Goal: Task Accomplishment & Management: Manage account settings

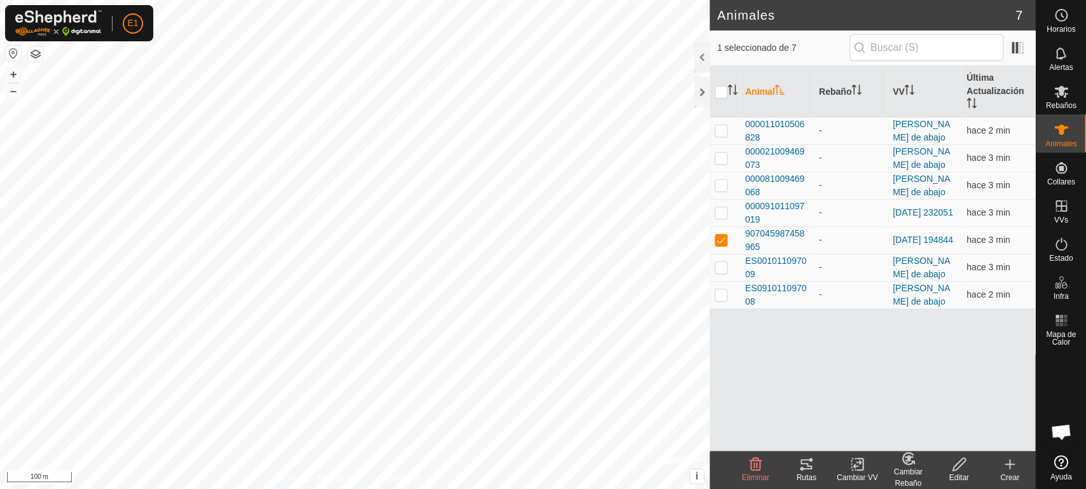
click at [807, 470] on icon at bounding box center [805, 463] width 15 height 15
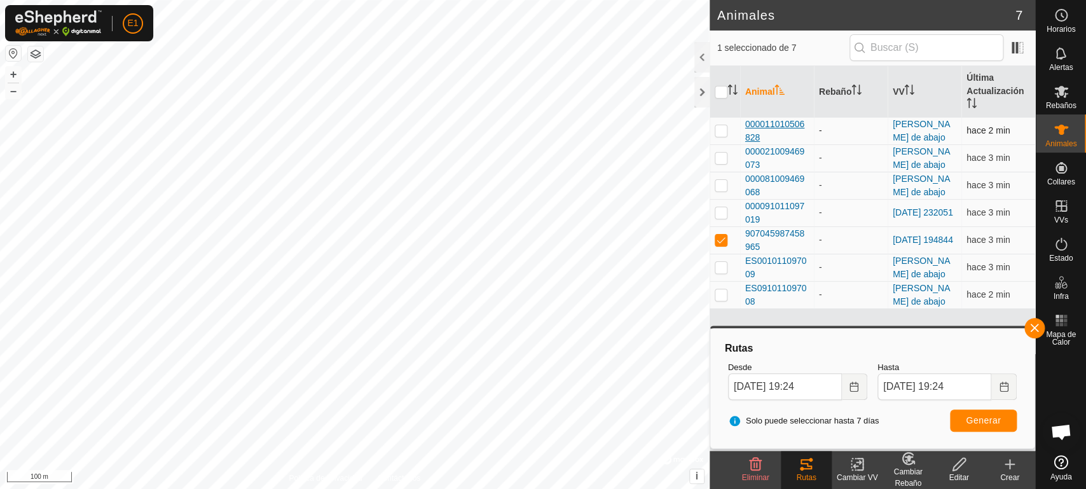
click at [765, 123] on span "000011010506828" at bounding box center [777, 131] width 64 height 27
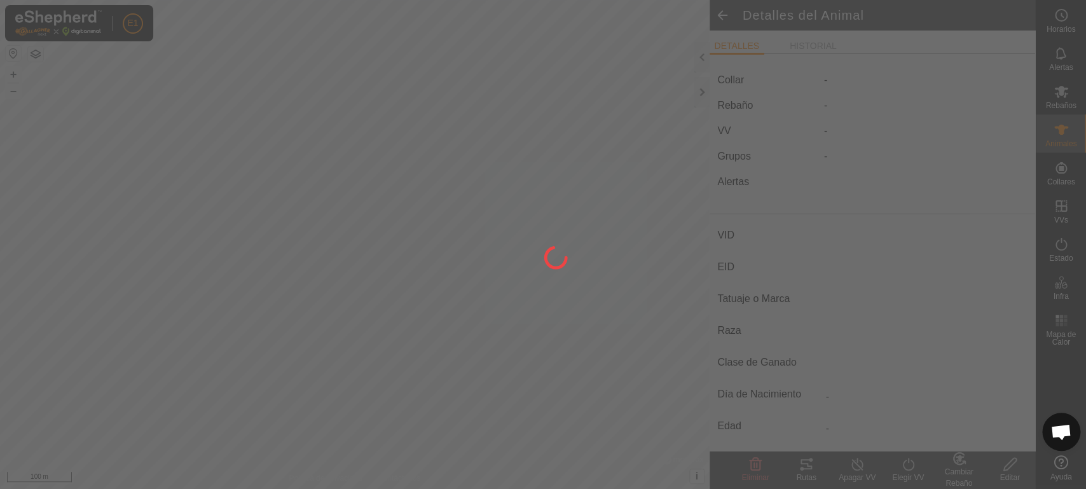
type input "-"
type input "000011010506828"
type input "-"
type input "Cruzada"
type input "-"
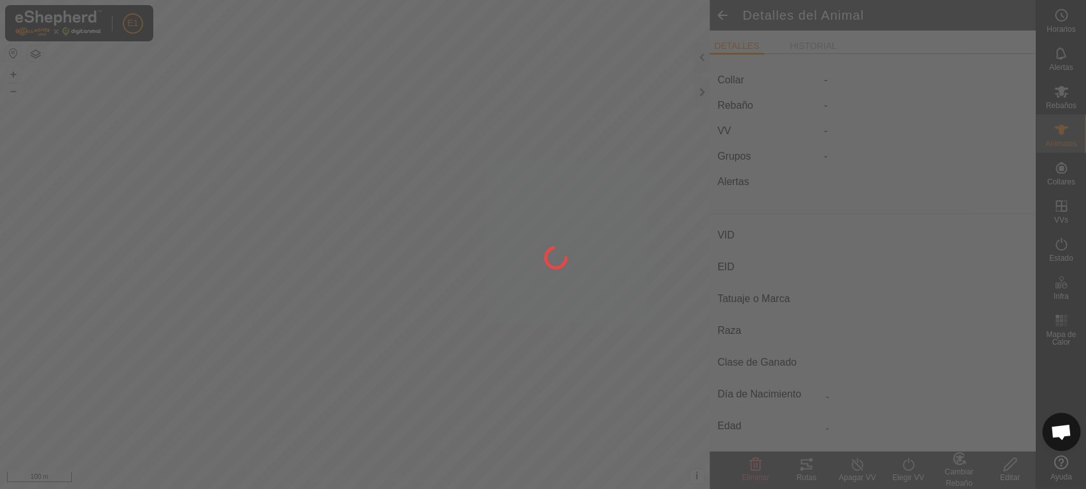
type input "Preñada"
type input "0 kg"
type input "-"
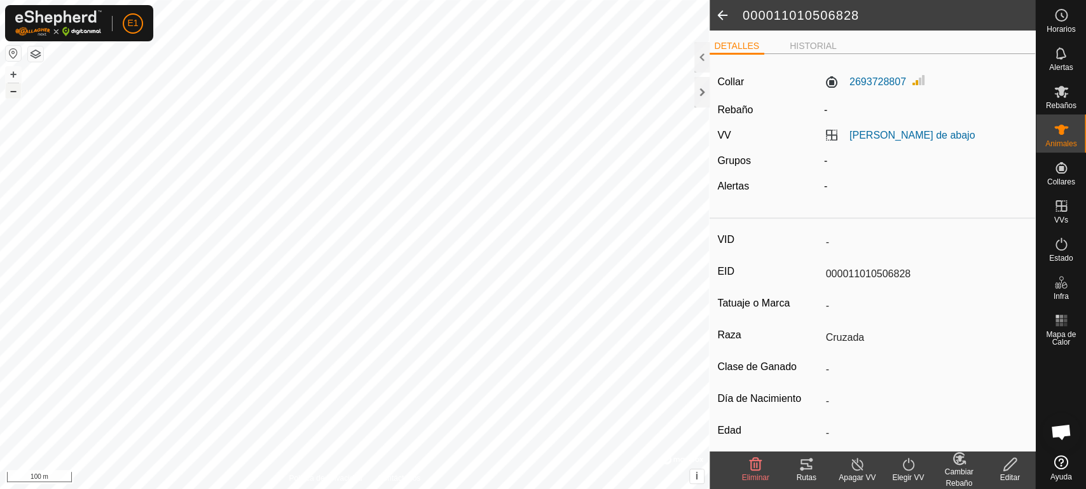
click at [17, 93] on button "–" at bounding box center [13, 90] width 15 height 15
click at [9, 75] on button "+" at bounding box center [13, 74] width 15 height 15
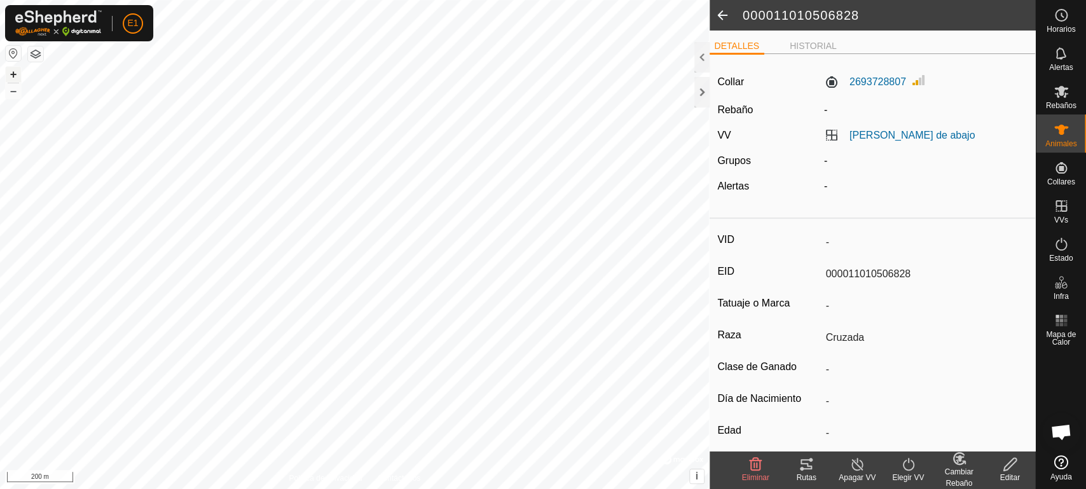
click at [8, 70] on button "+" at bounding box center [13, 74] width 15 height 15
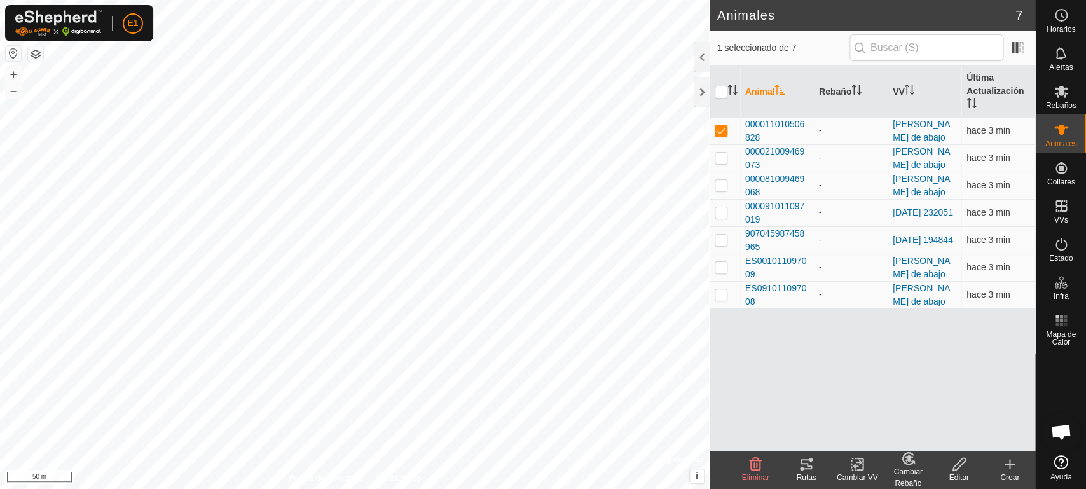
click at [801, 469] on icon at bounding box center [802, 469] width 4 height 4
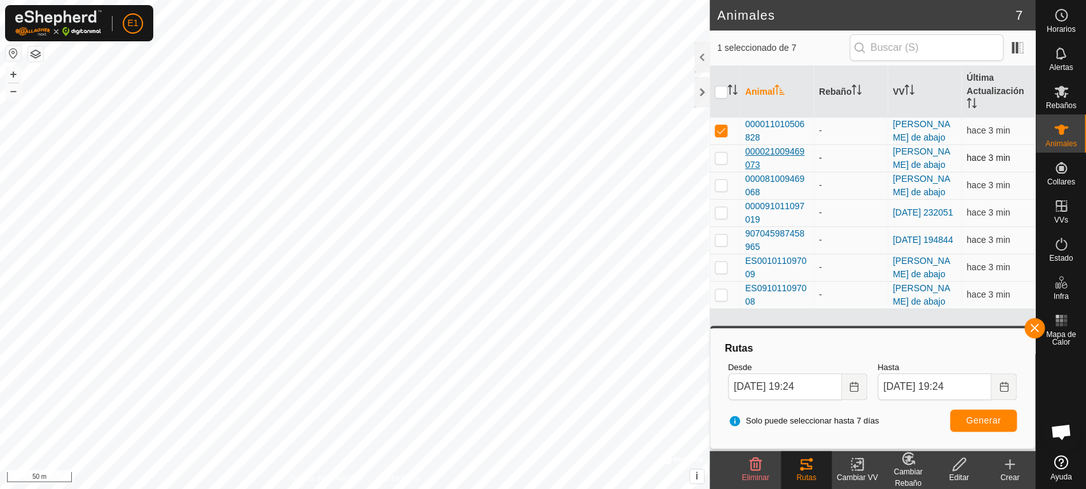
click at [760, 153] on span "000021009469073" at bounding box center [777, 158] width 64 height 27
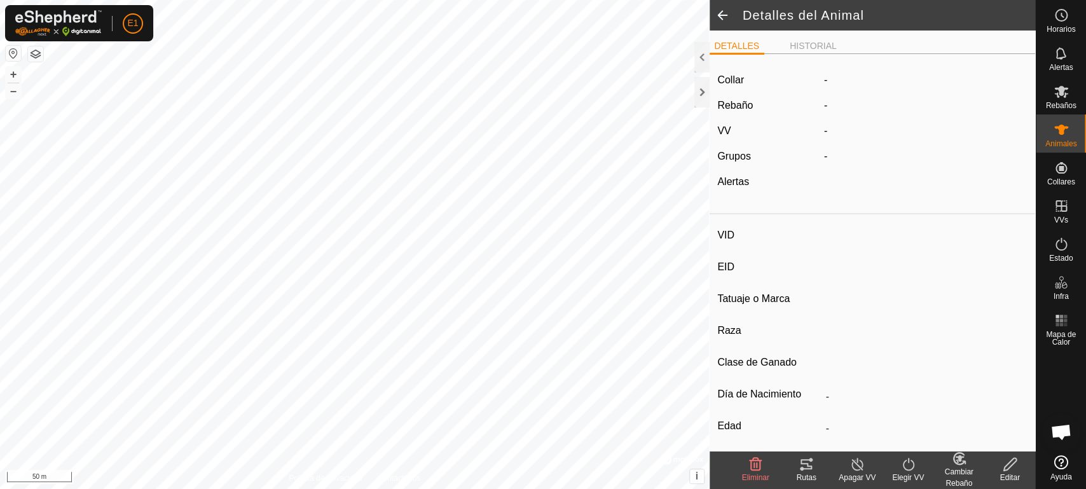
type input "-"
type input "000021009469073"
type input "-"
type input "Cruzada"
type input "-"
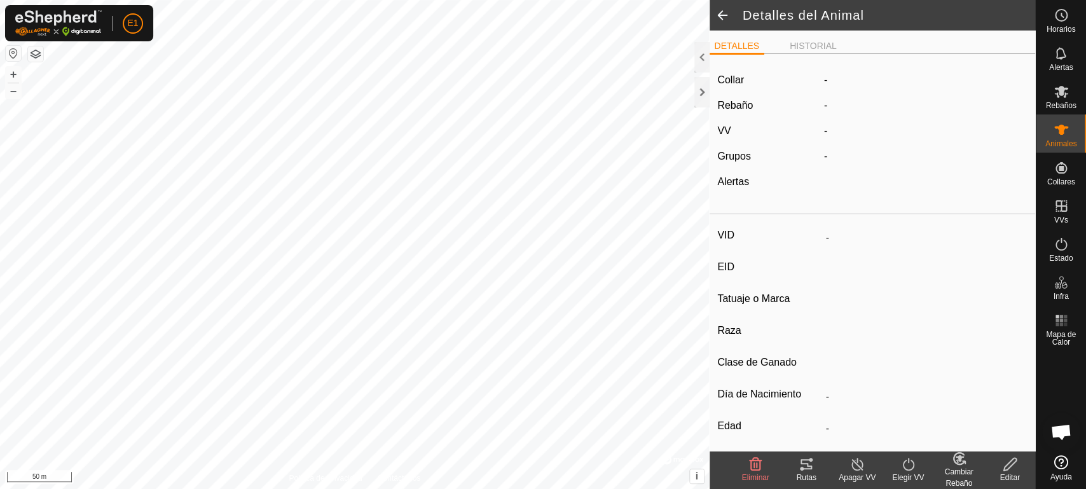
type input "Preñada"
type input "0 kg"
type input "-"
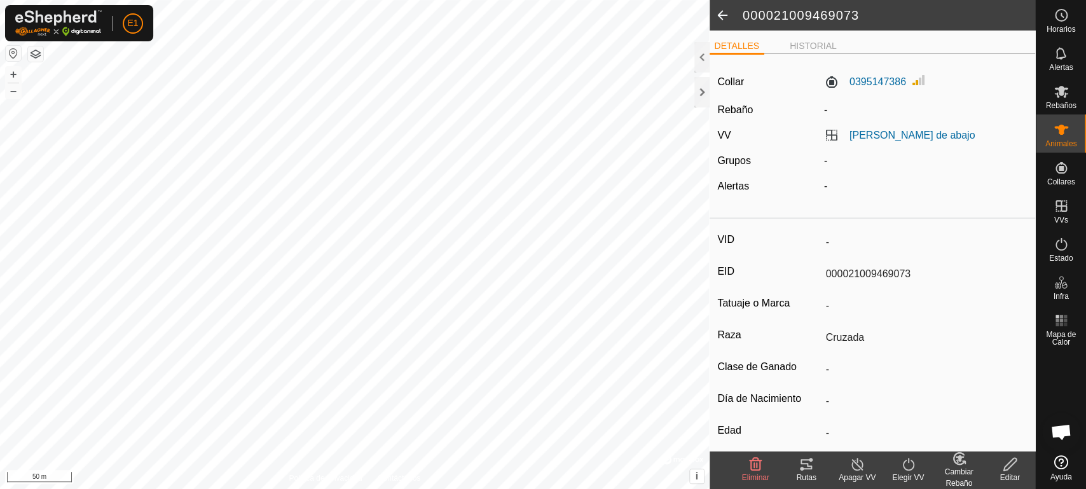
click at [811, 467] on icon at bounding box center [805, 463] width 15 height 15
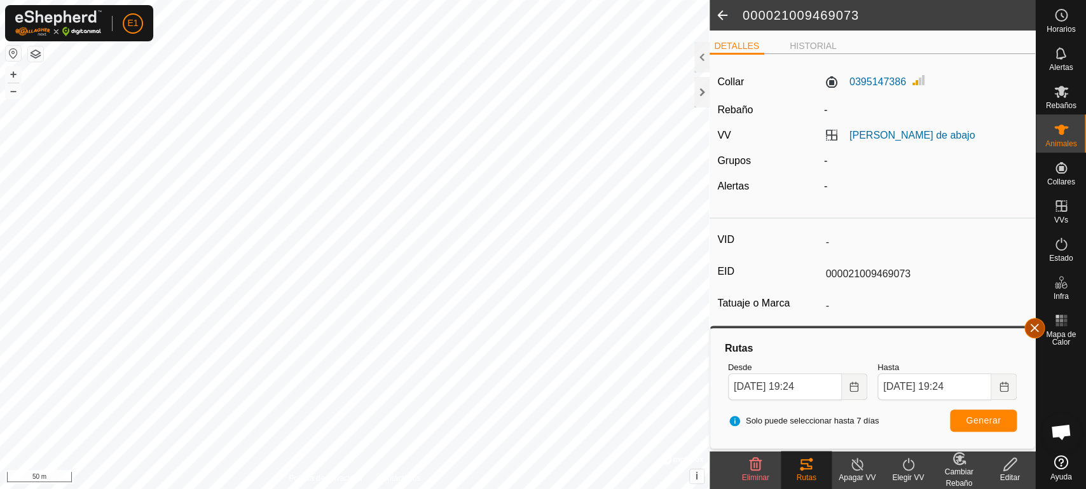
click at [1035, 327] on button "button" at bounding box center [1034, 328] width 20 height 20
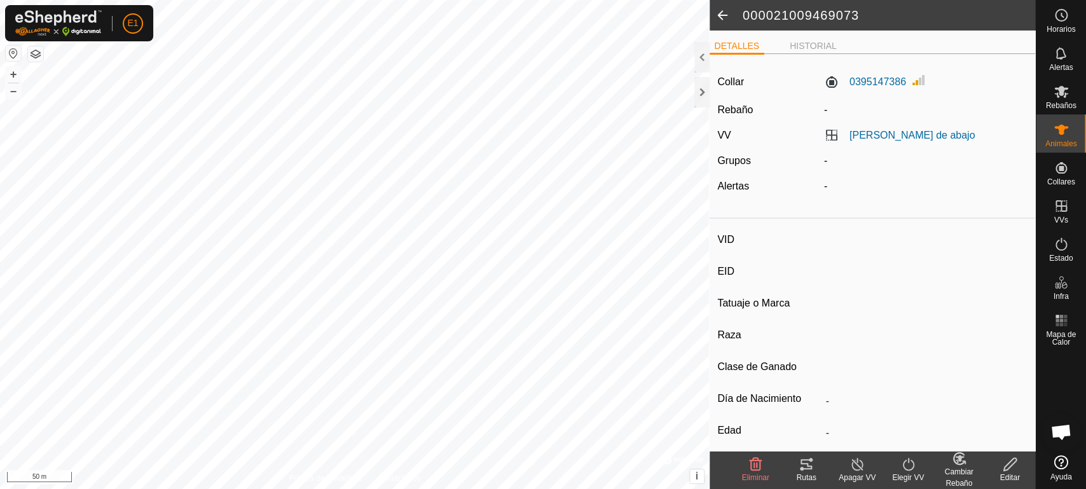
type input "ES001011097009"
type input "-"
type input "CRUZADA"
type input "-"
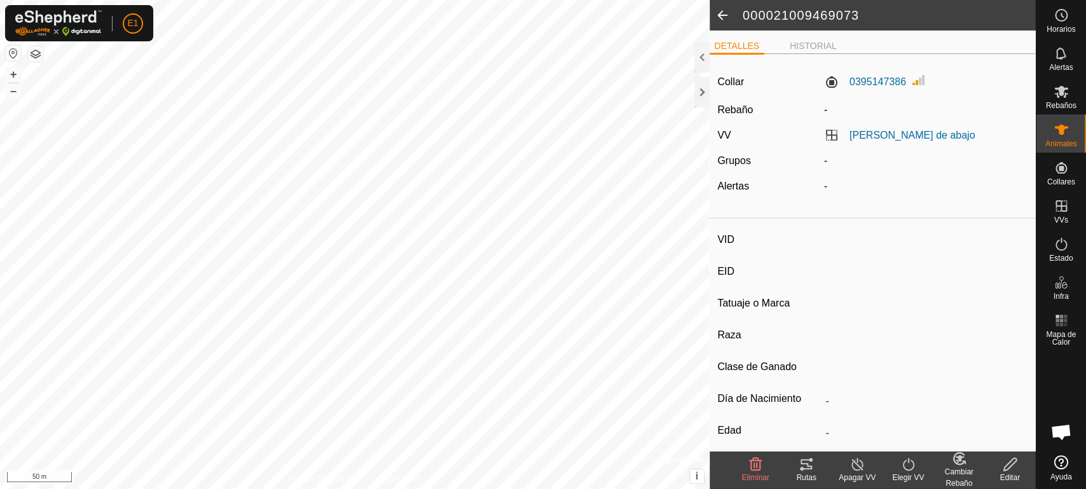
type input "-"
type input "0 kg"
type input "-"
click at [812, 477] on div "Rutas" at bounding box center [806, 477] width 51 height 11
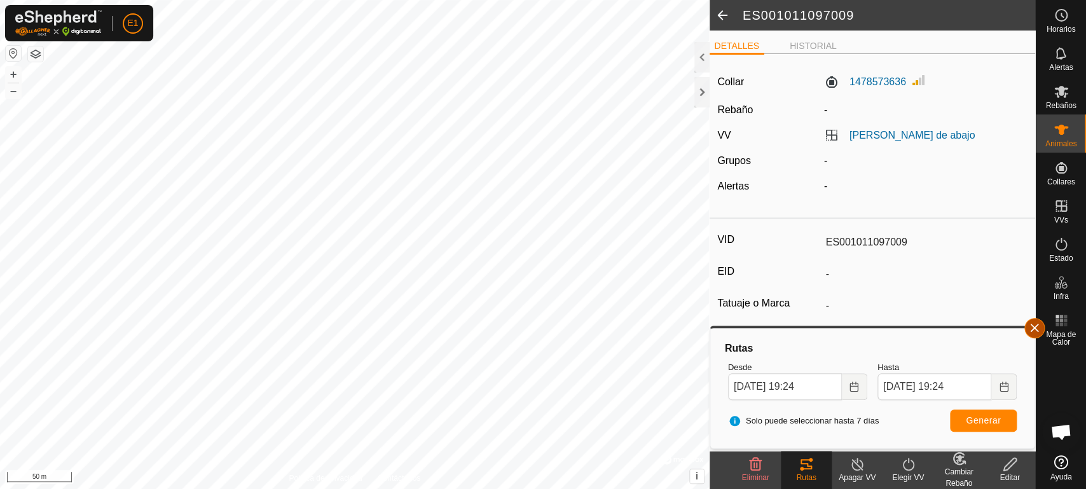
click at [1035, 332] on button "button" at bounding box center [1034, 328] width 20 height 20
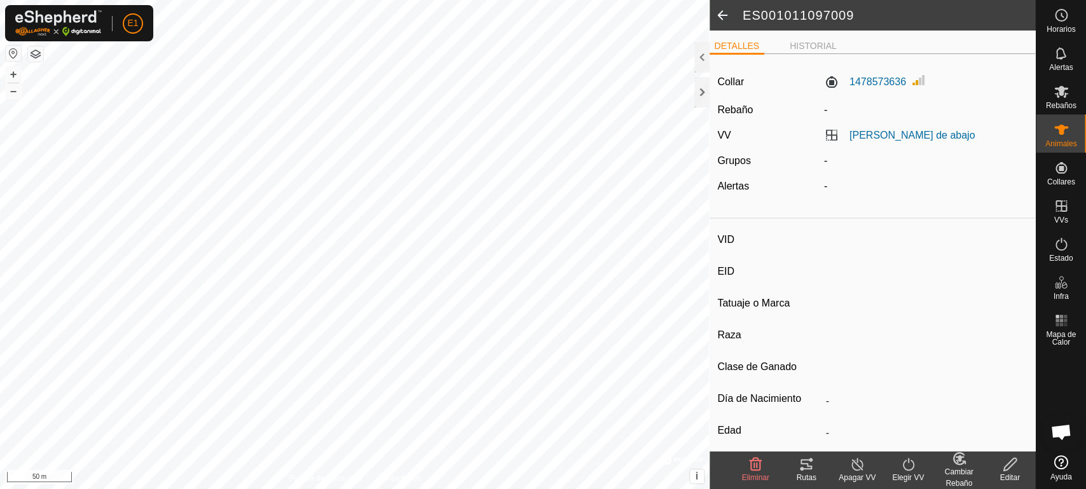
type input "-"
type input "000081009469068"
type input "-"
type input "Cruzada"
type input "-"
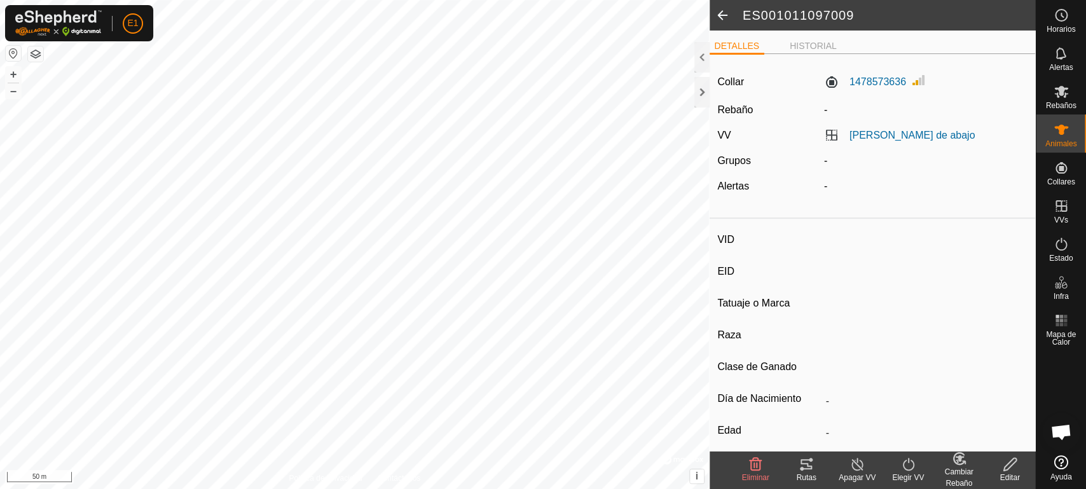
type input "Vacía"
type input "0 kg"
type input "-"
click at [810, 468] on icon at bounding box center [805, 464] width 11 height 10
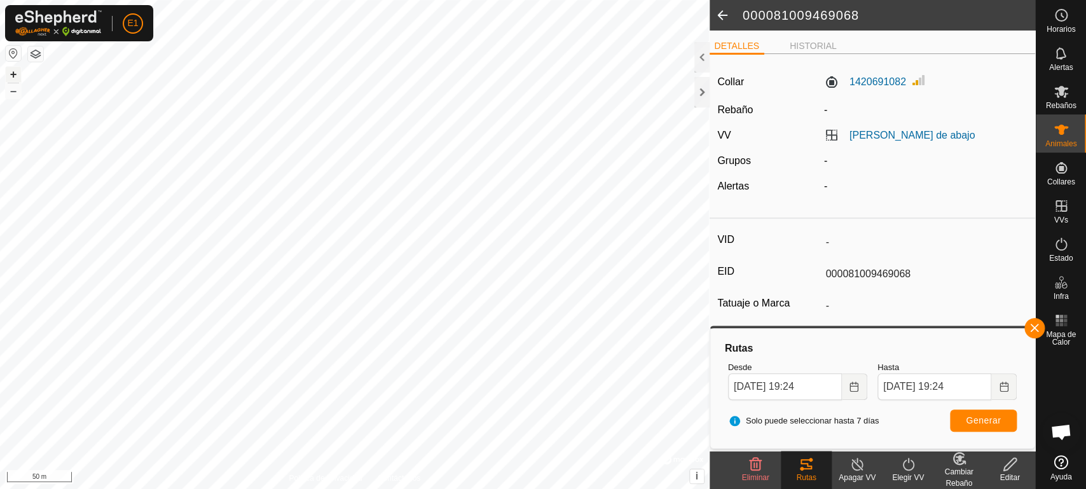
click at [15, 72] on button "+" at bounding box center [13, 74] width 15 height 15
click at [1032, 327] on button "button" at bounding box center [1034, 328] width 20 height 20
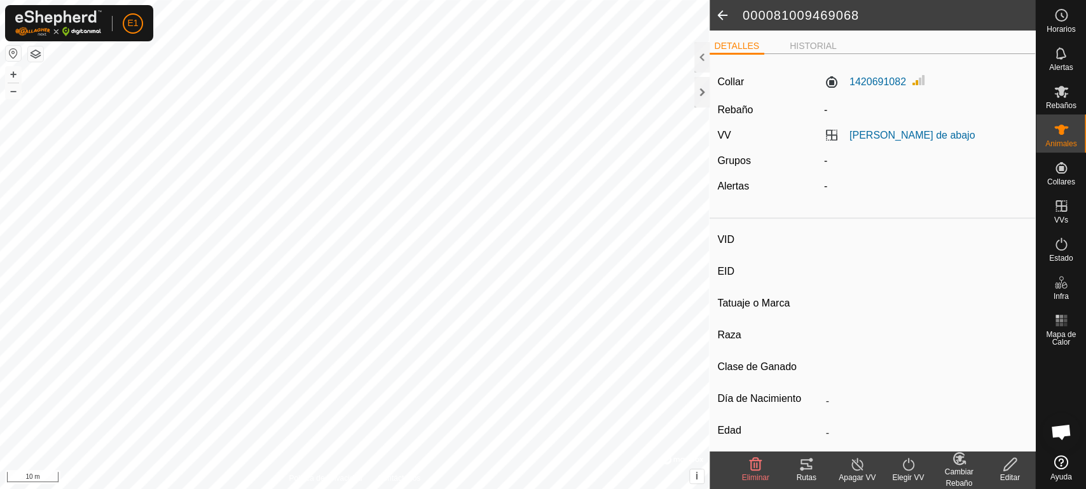
type input "-"
type input "000011010506828"
type input "-"
type input "Cruzada"
type input "-"
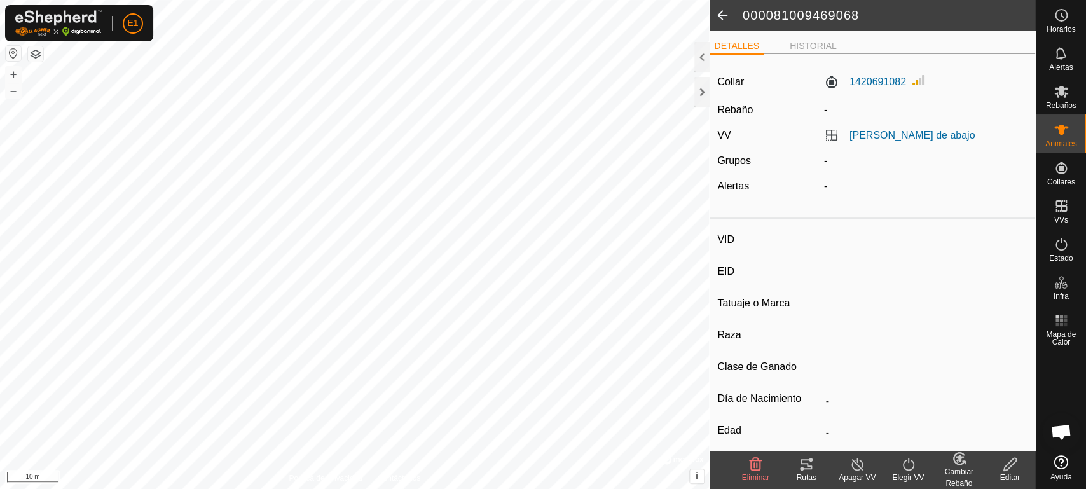
type input "Preñada"
type input "0 kg"
type input "-"
click at [810, 471] on icon at bounding box center [805, 463] width 15 height 15
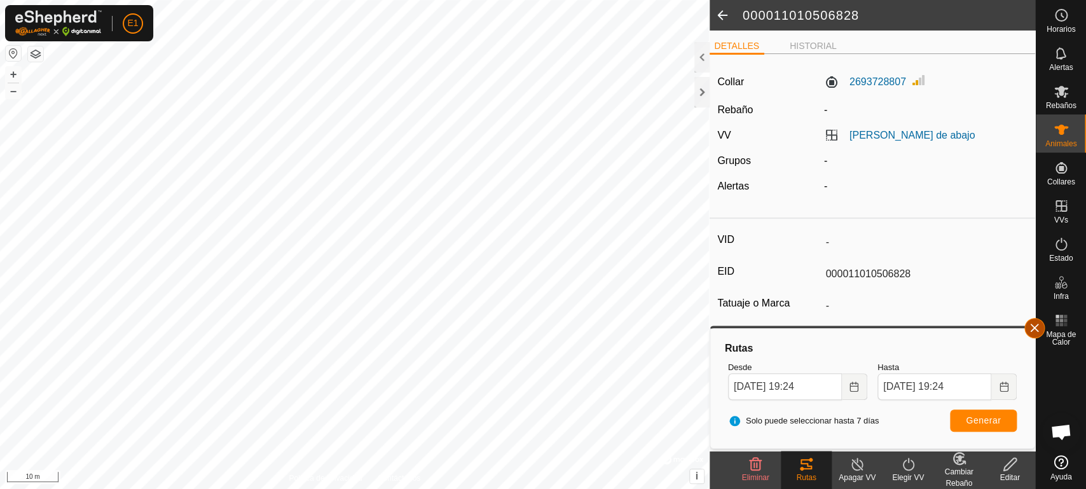
click at [1027, 332] on button "button" at bounding box center [1034, 328] width 20 height 20
